Goal: Task Accomplishment & Management: Manage account settings

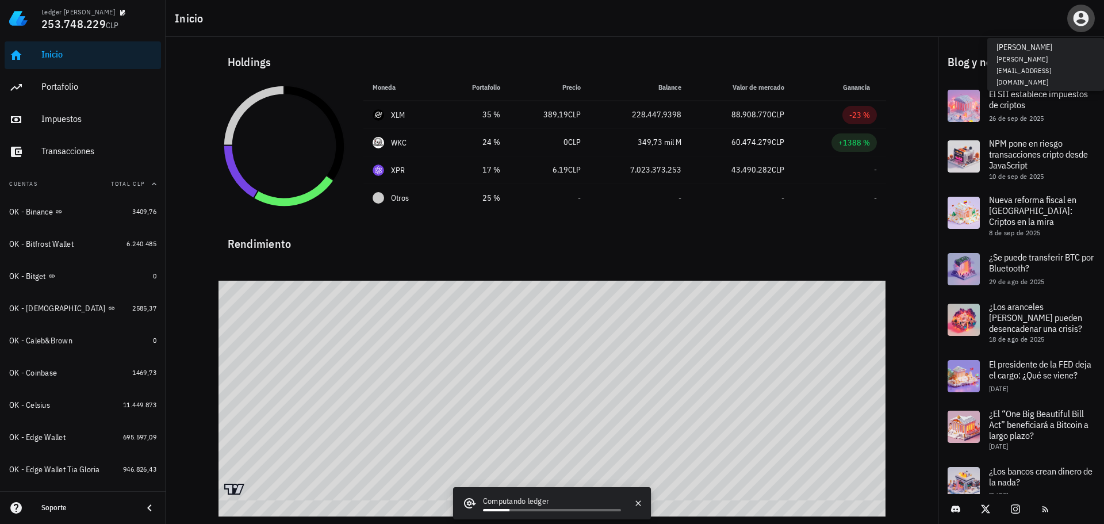
click at [1078, 11] on icon "button" at bounding box center [1080, 18] width 18 height 18
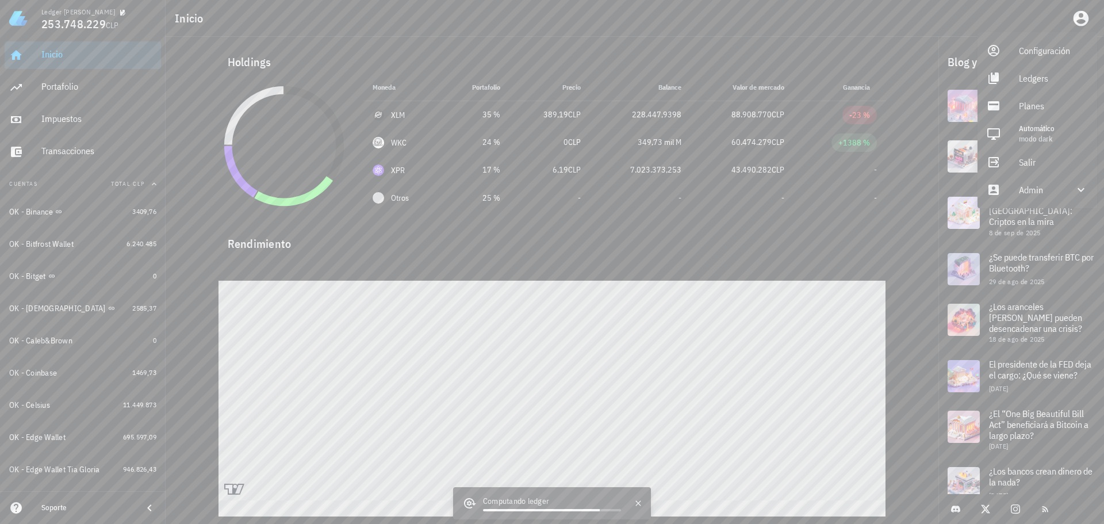
drag, startPoint x: 408, startPoint y: 29, endPoint x: 387, endPoint y: 36, distance: 22.0
click at [408, 28] on div "Inicio" at bounding box center [635, 18] width 938 height 37
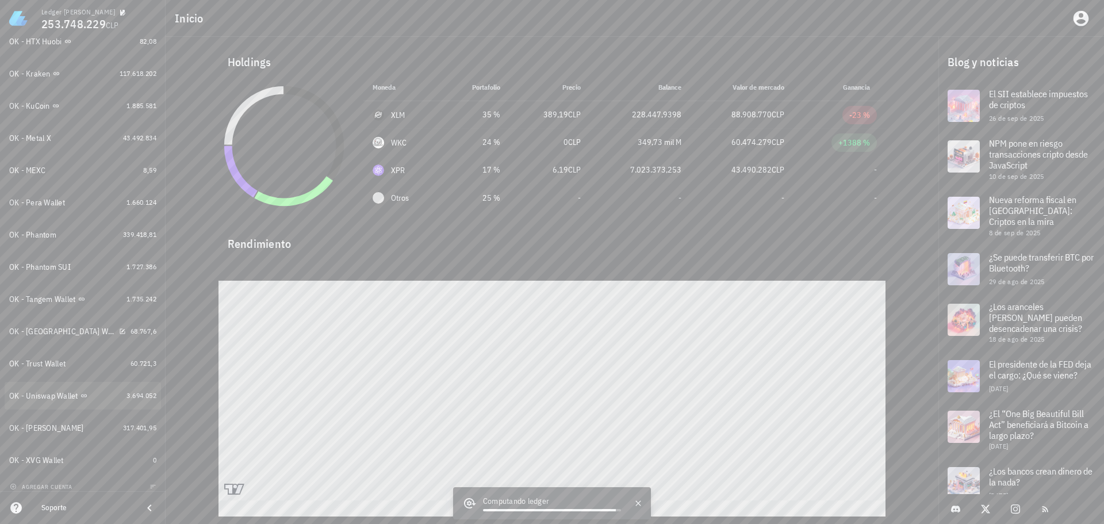
scroll to position [532, 0]
click at [51, 475] on span "agregar cuenta" at bounding box center [42, 478] width 60 height 7
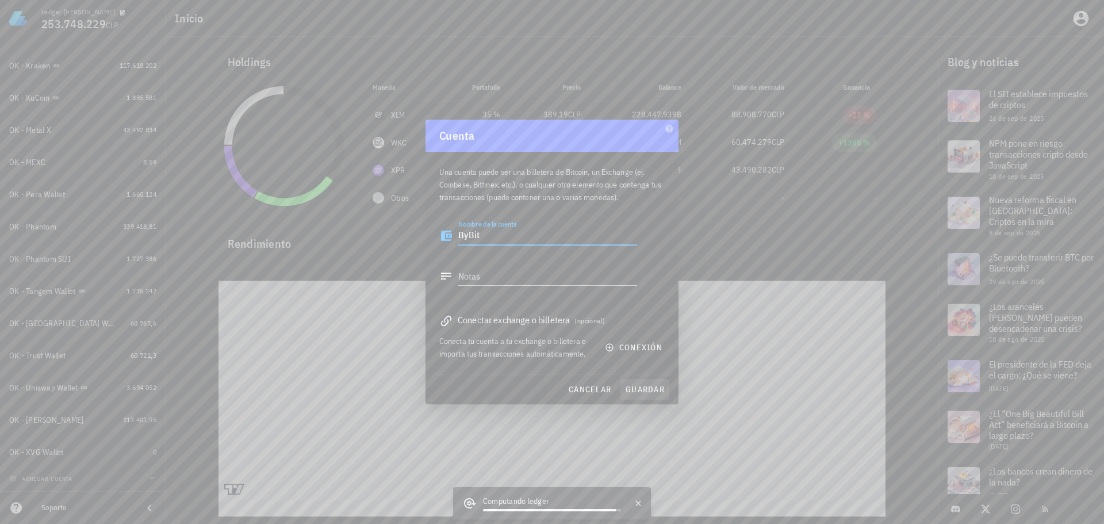
type textarea "ByBit"
click at [643, 388] on span "guardar" at bounding box center [645, 389] width 40 height 10
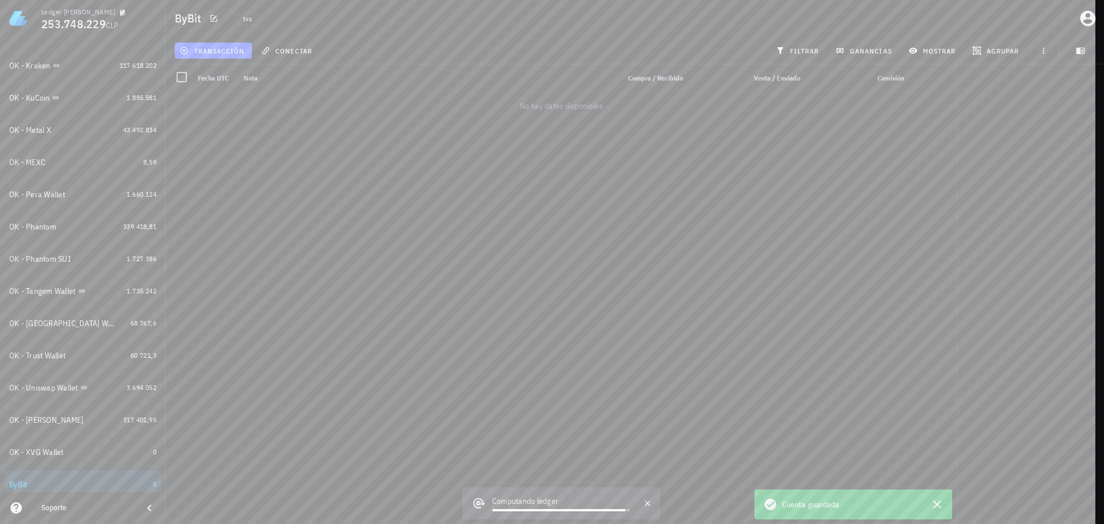
scroll to position [564, 0]
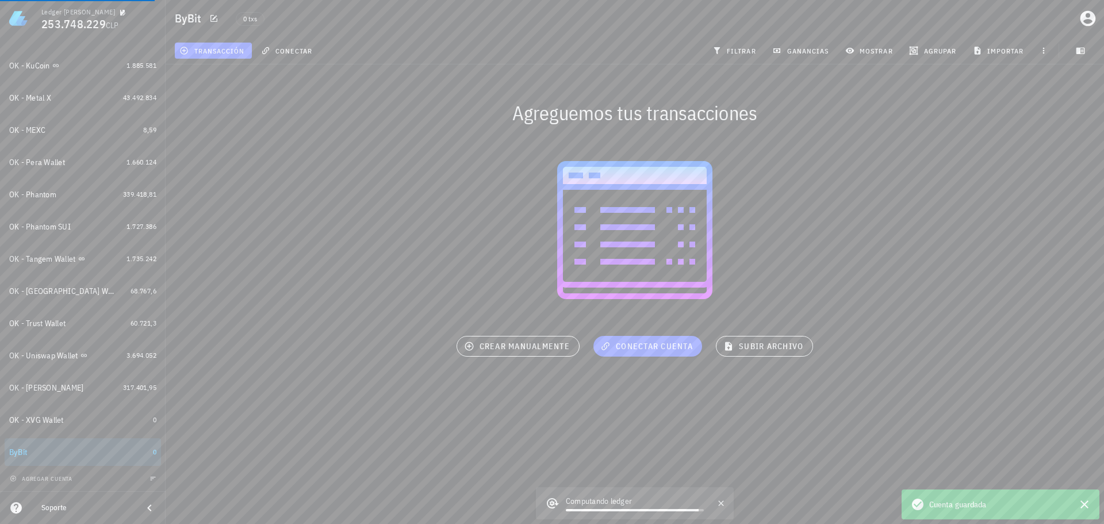
click at [147, 474] on button "button" at bounding box center [152, 477] width 11 height 11
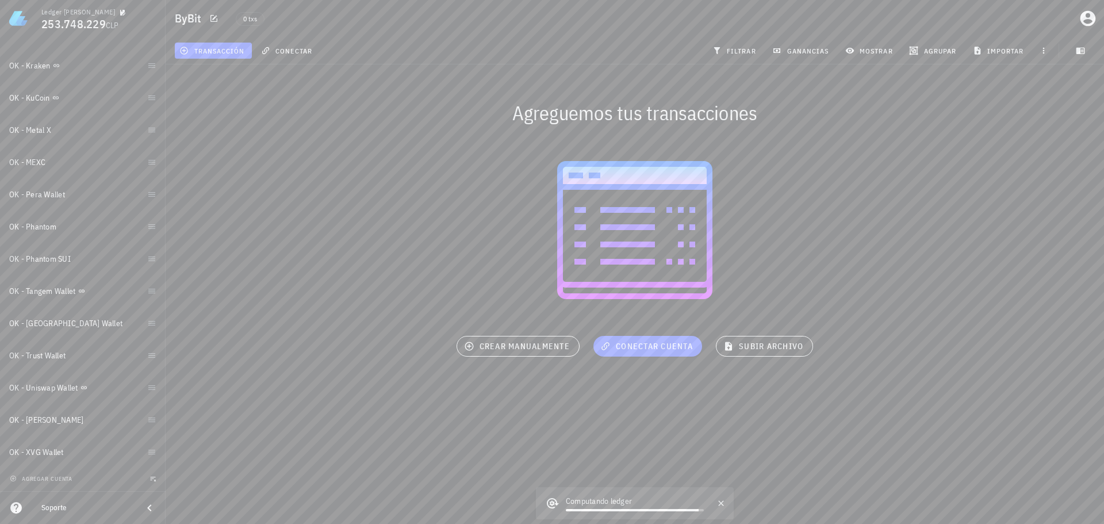
click at [149, 478] on icon "button" at bounding box center [152, 478] width 7 height 7
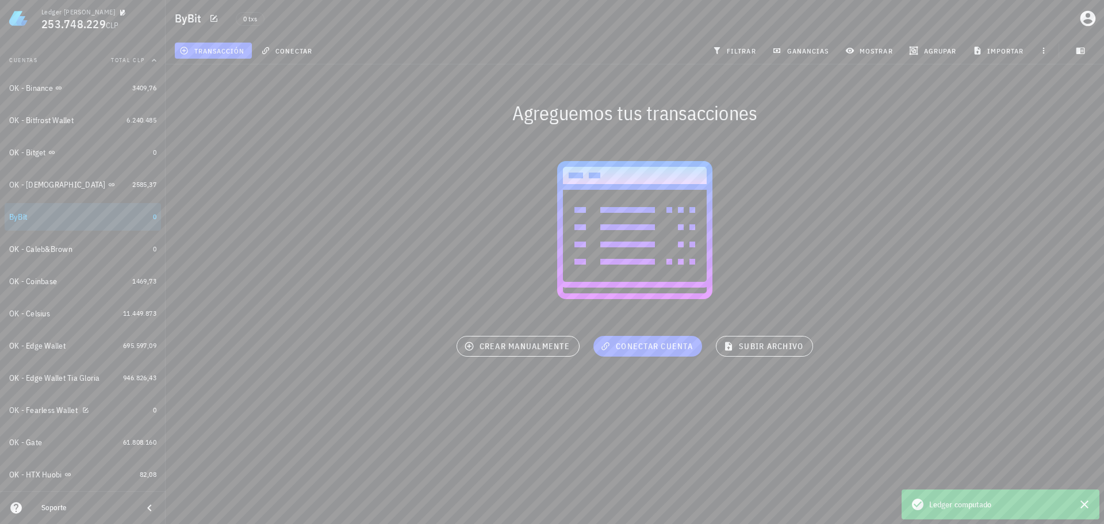
scroll to position [47, 0]
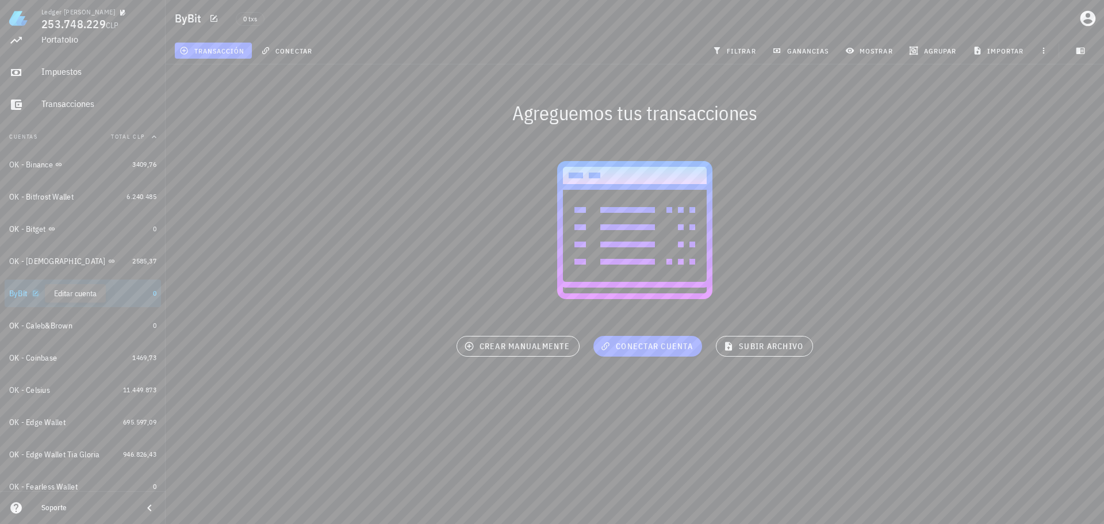
click at [37, 293] on icon "button" at bounding box center [35, 293] width 7 height 7
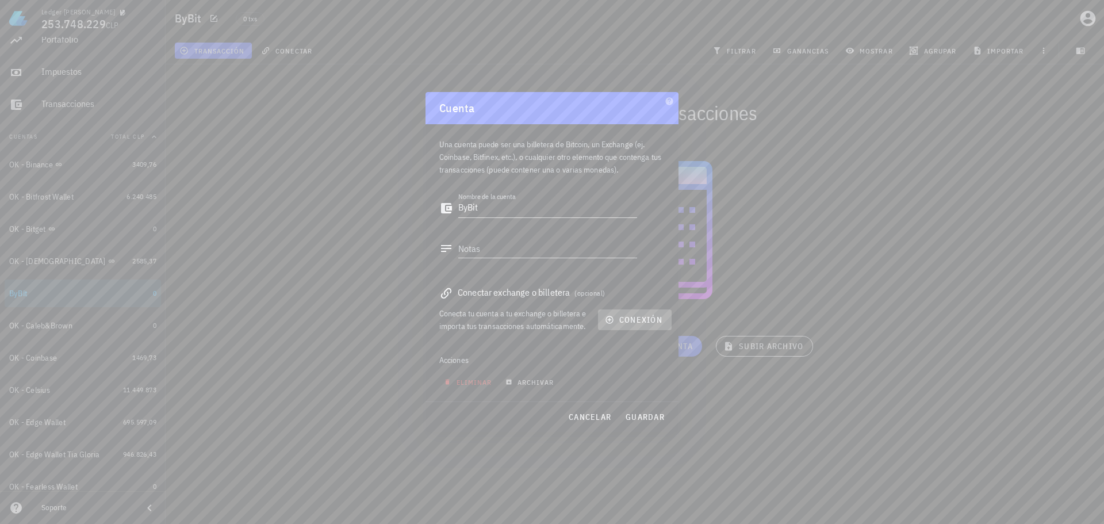
click at [628, 321] on span "conexión" at bounding box center [634, 319] width 55 height 10
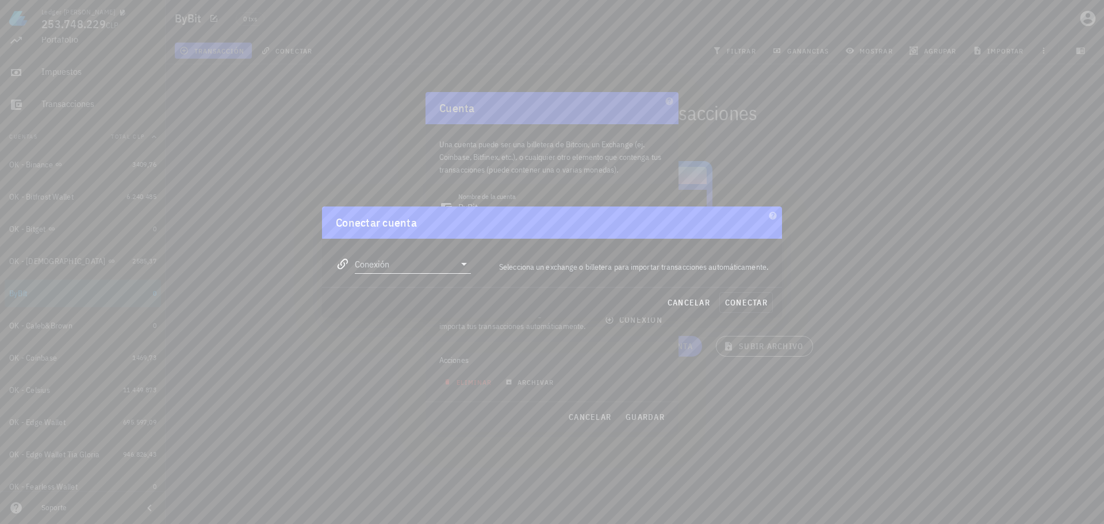
click at [373, 270] on input "Conexión" at bounding box center [405, 264] width 100 height 18
click at [401, 359] on div "Bybit" at bounding box center [449, 367] width 125 height 25
type input "Bybit"
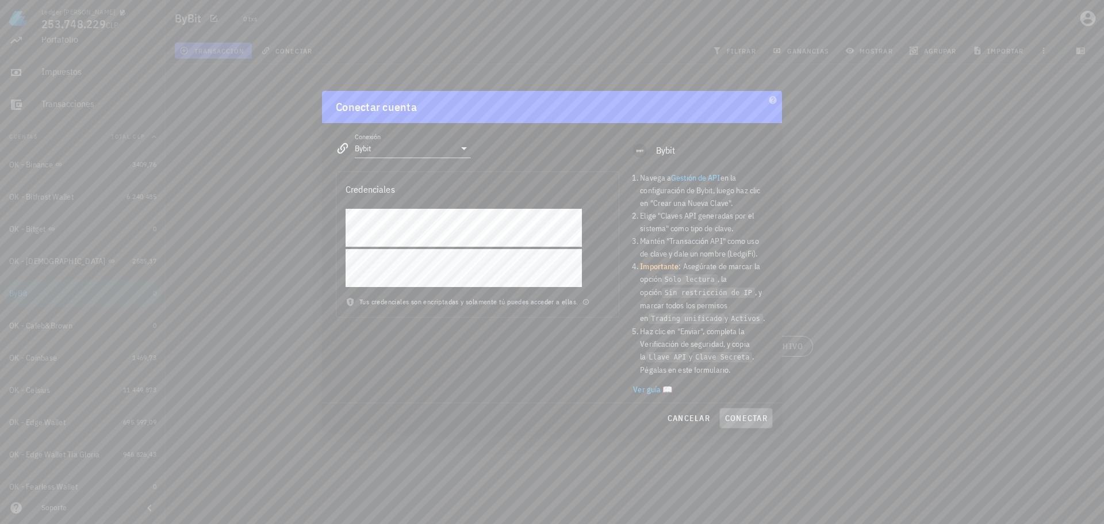
click at [748, 420] on span "conectar" at bounding box center [745, 418] width 43 height 10
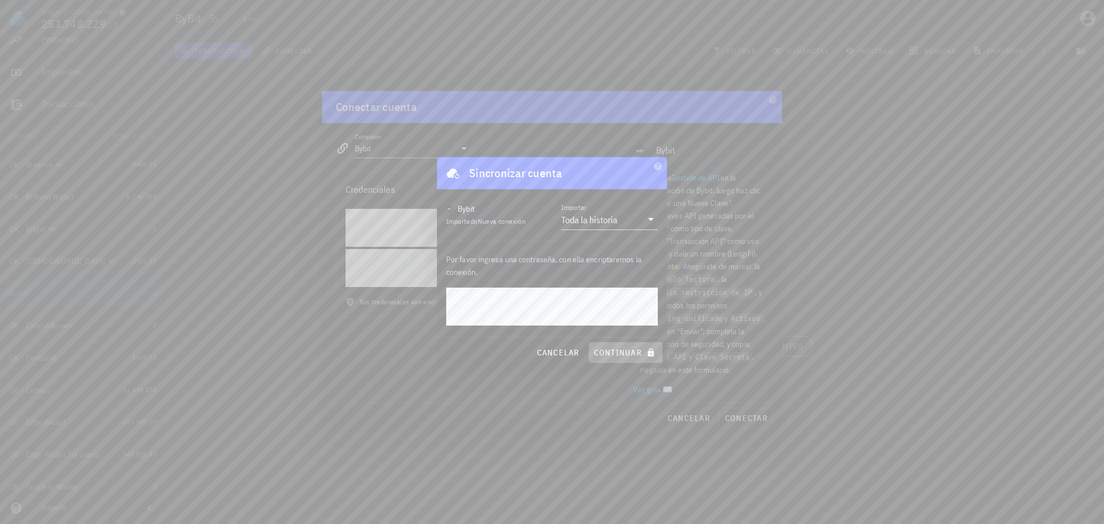
click at [649, 355] on icon "submit" at bounding box center [651, 352] width 6 height 8
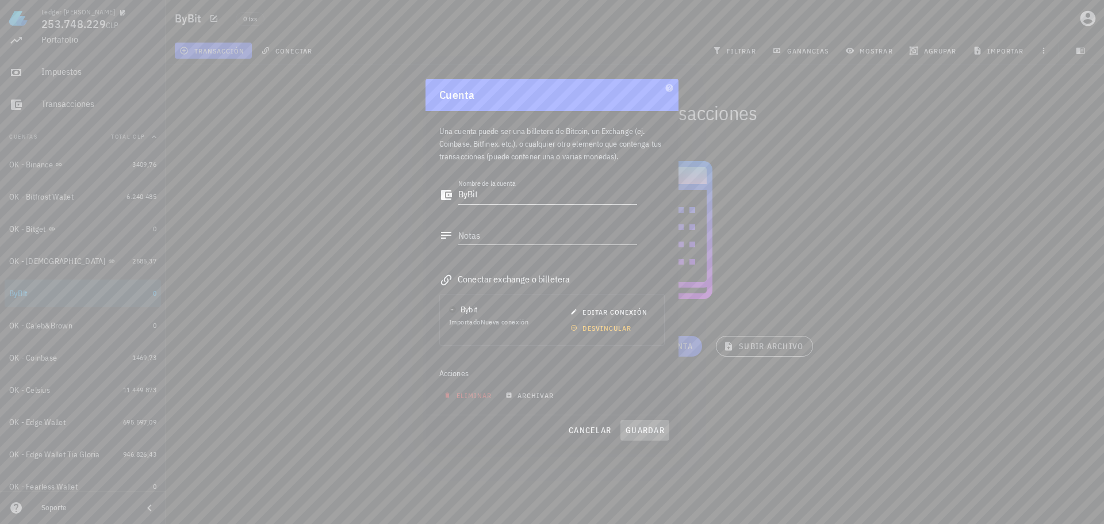
click at [640, 426] on span "guardar" at bounding box center [645, 430] width 40 height 10
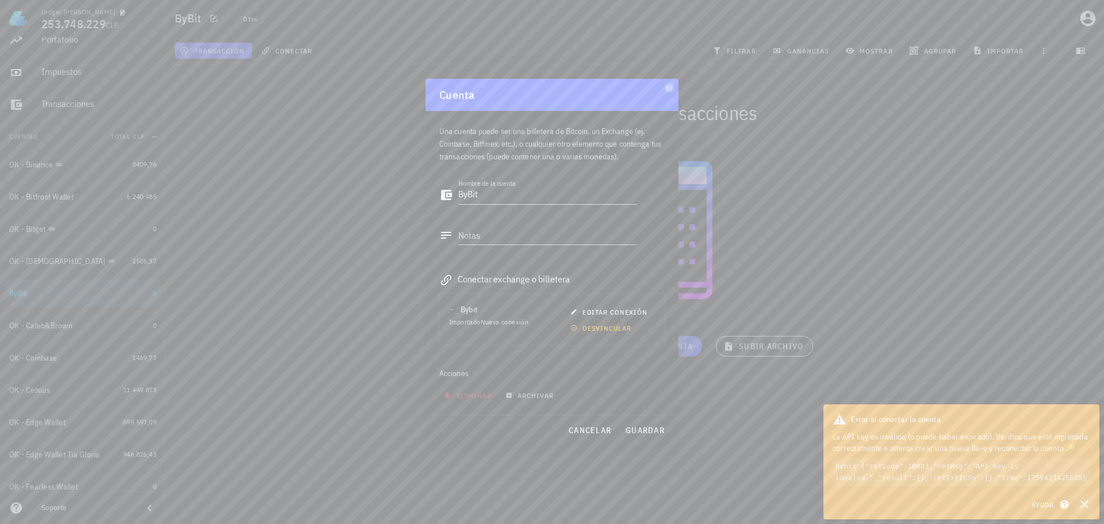
click at [1086, 506] on icon "button" at bounding box center [1084, 504] width 8 height 8
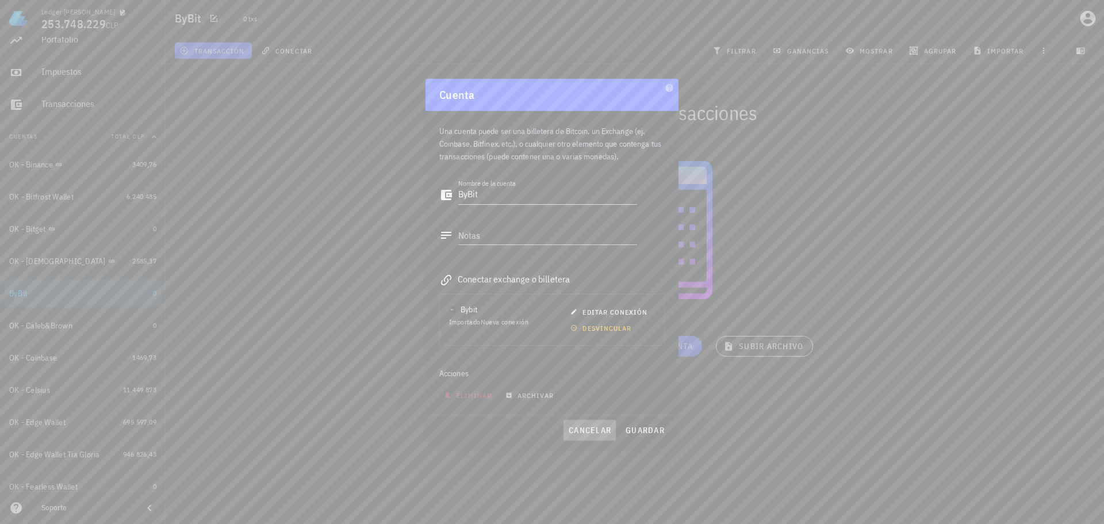
click at [588, 427] on span "cancelar" at bounding box center [589, 430] width 43 height 10
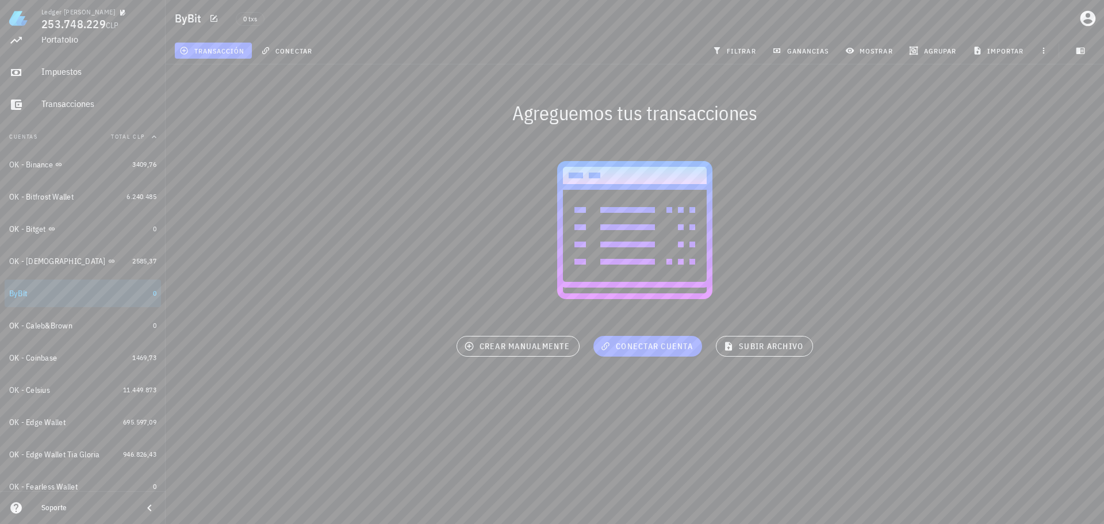
click at [339, 262] on div at bounding box center [635, 230] width 938 height 184
click at [91, 72] on div "Impuestos" at bounding box center [98, 71] width 115 height 11
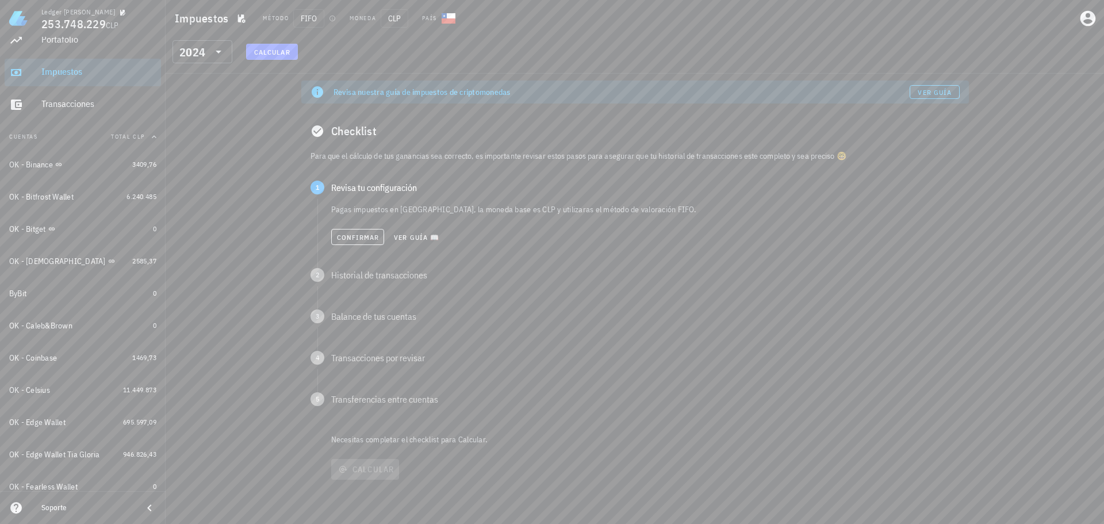
click at [249, 164] on div "Revisa nuestra guía de impuestos de criptomonedas Ver guía Checklist Para que e…" at bounding box center [635, 299] width 938 height 450
click at [243, 21] on icon "button" at bounding box center [240, 18] width 9 height 9
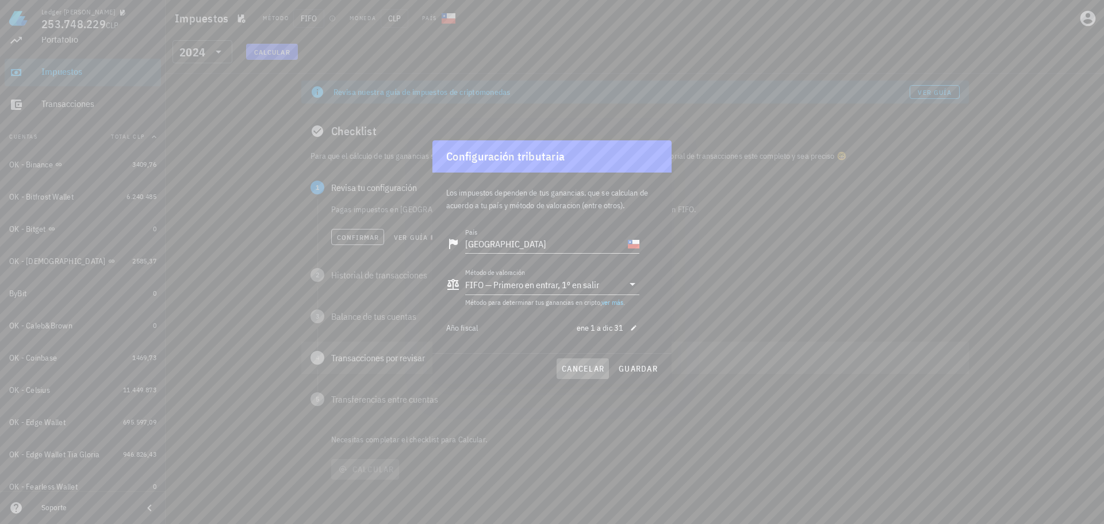
click at [599, 361] on button "cancelar" at bounding box center [582, 368] width 52 height 21
